Goal: Task Accomplishment & Management: Use online tool/utility

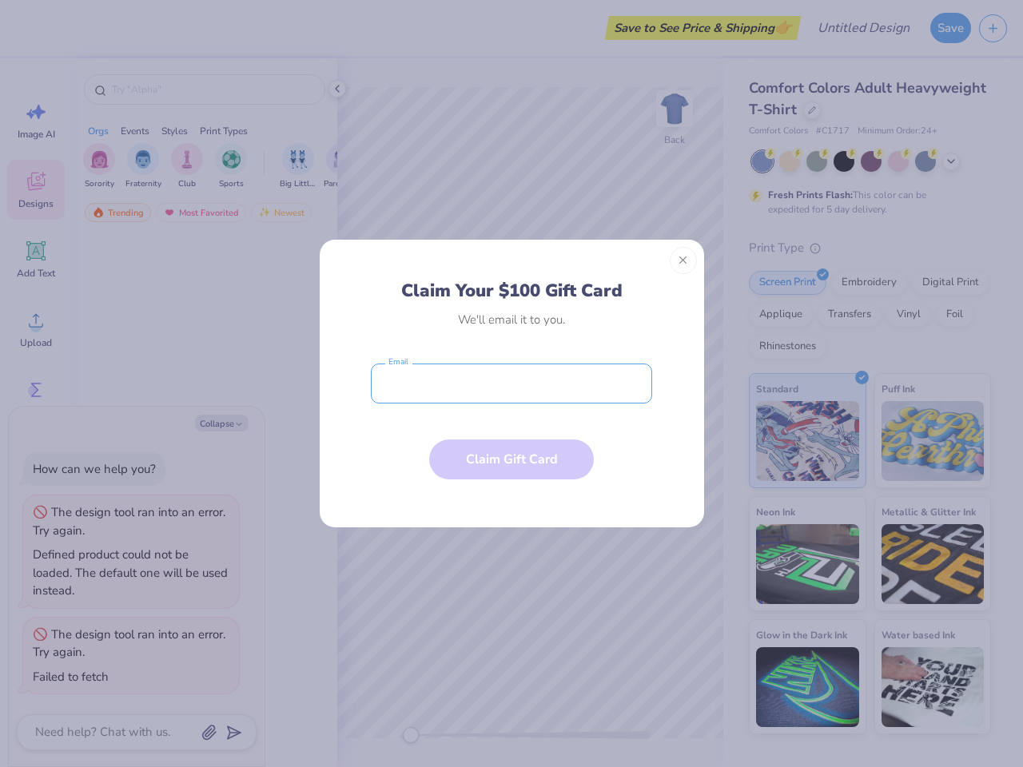
type textarea "x"
click at [511, 384] on input "email" at bounding box center [511, 384] width 281 height 40
click at [683, 260] on button "Close" at bounding box center [683, 260] width 27 height 27
